Goal: Check status: Check status

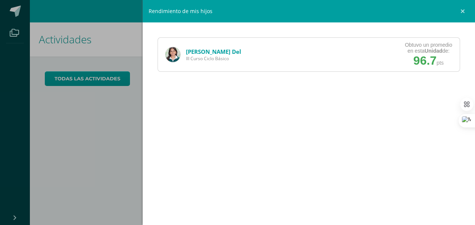
click at [189, 50] on link "[PERSON_NAME] Del" at bounding box center [213, 51] width 55 height 7
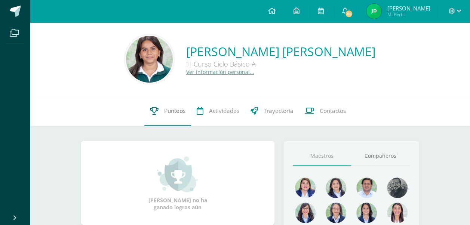
click at [173, 110] on span "Punteos" at bounding box center [174, 111] width 21 height 8
click at [157, 114] on link "Punteos" at bounding box center [167, 111] width 47 height 30
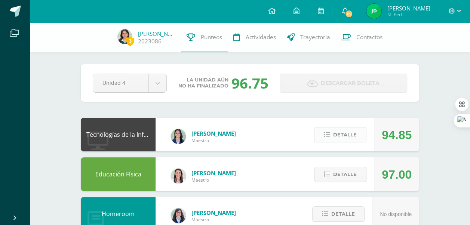
click at [345, 135] on span "Detalle" at bounding box center [345, 135] width 24 height 14
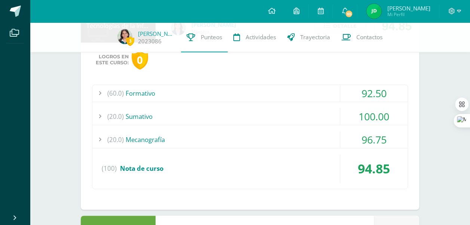
scroll to position [113, 0]
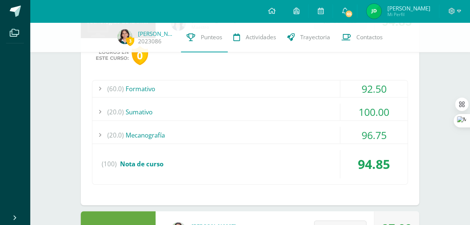
drag, startPoint x: 253, startPoint y: 124, endPoint x: 239, endPoint y: 109, distance: 20.4
click at [239, 109] on div "(60.0) Formativo 92.50 Investigación APA 85.00" at bounding box center [250, 132] width 316 height 105
click at [239, 109] on div "(20.0) Sumativo" at bounding box center [249, 112] width 315 height 17
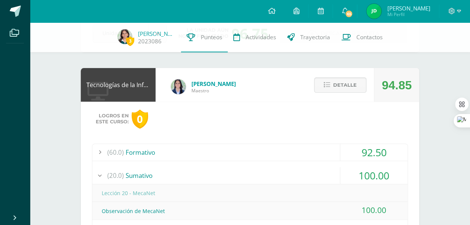
scroll to position [48, 0]
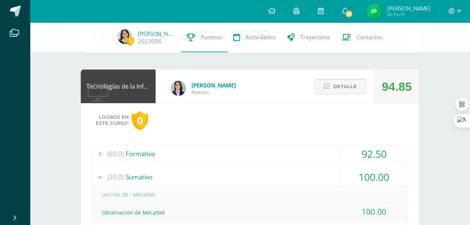
click at [363, 87] on button "Detalle" at bounding box center [340, 86] width 52 height 15
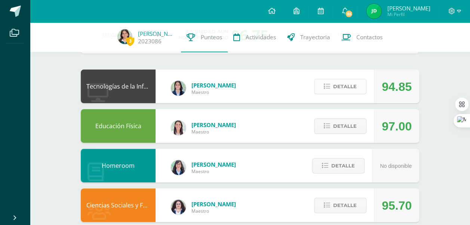
click at [353, 92] on span "Detalle" at bounding box center [345, 87] width 24 height 14
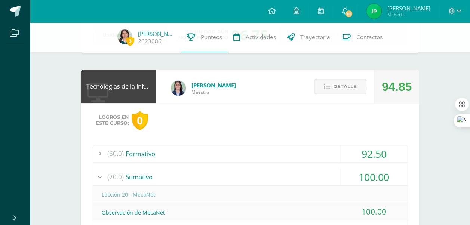
click at [349, 96] on div "Detalle" at bounding box center [338, 87] width 71 height 34
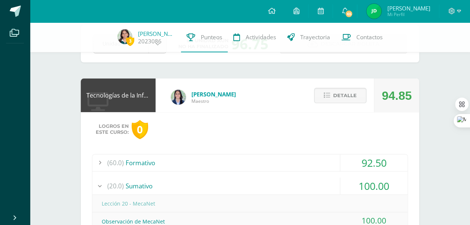
scroll to position [36, 0]
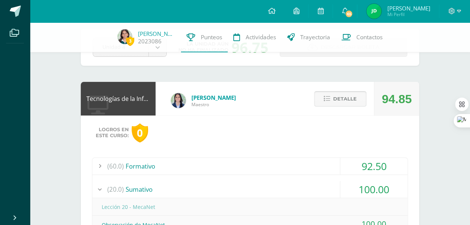
click at [344, 93] on span "Detalle" at bounding box center [345, 99] width 24 height 14
